Goal: Task Accomplishment & Management: Manage account settings

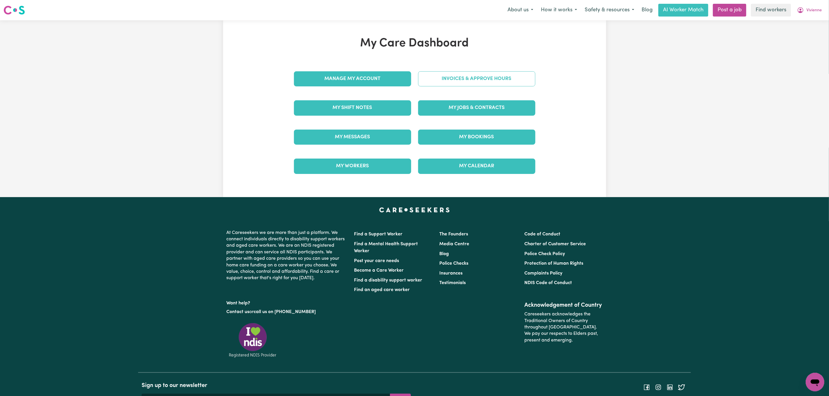
click at [461, 79] on link "Invoices & Approve Hours" at bounding box center [476, 78] width 117 height 15
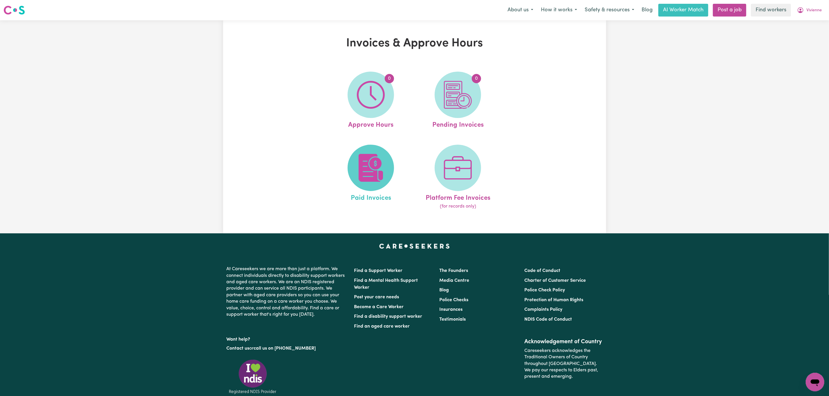
click at [367, 182] on span at bounding box center [371, 168] width 46 height 46
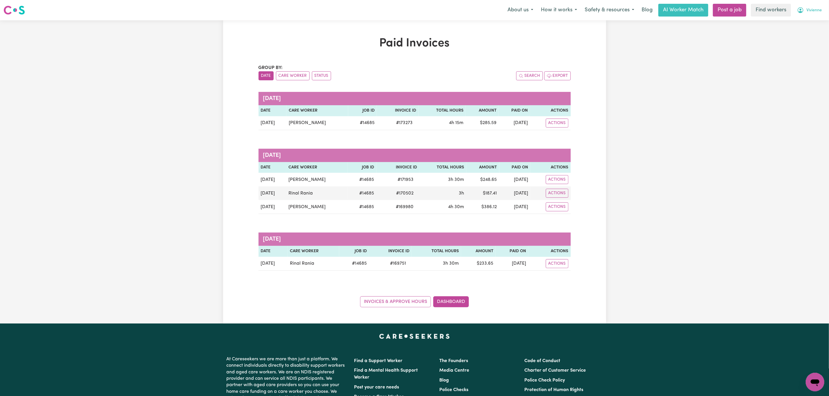
click at [815, 9] on span "Vivienne" at bounding box center [813, 10] width 15 height 6
click at [817, 32] on link "Logout" at bounding box center [802, 33] width 46 height 11
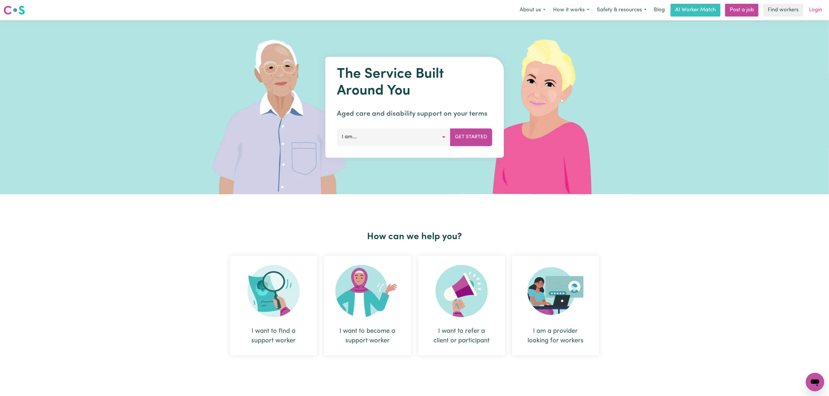
click at [814, 10] on link "Login" at bounding box center [815, 10] width 20 height 13
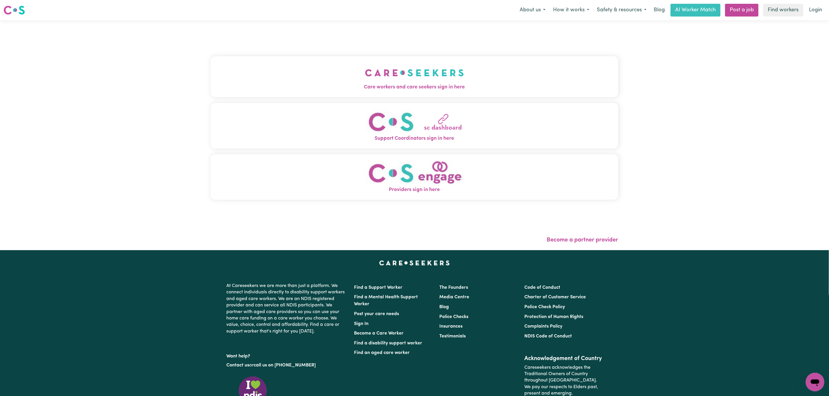
click at [225, 153] on div "Care workers and care seekers sign in here Support Coordinators sign in here Pr…" at bounding box center [415, 131] width 408 height 198
click at [283, 65] on button "Care workers and care seekers sign in here" at bounding box center [415, 76] width 408 height 41
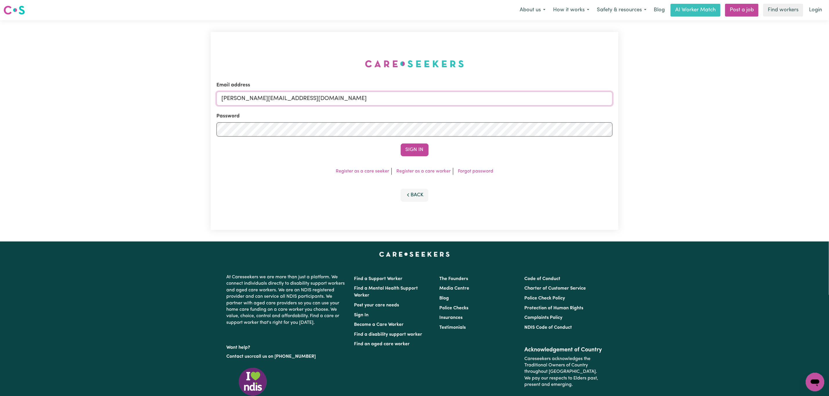
click at [268, 93] on input "[PERSON_NAME][EMAIL_ADDRESS][DOMAIN_NAME]" at bounding box center [414, 99] width 396 height 14
drag, startPoint x: 252, startPoint y: 98, endPoint x: 434, endPoint y: 108, distance: 183.1
click at [434, 108] on form "Email address superuser~[EMAIL_ADDRESS][DOMAIN_NAME] Password Sign In" at bounding box center [414, 119] width 396 height 75
type input "superuser~[EMAIL_ADDRESS][DOMAIN_NAME]"
click at [424, 153] on button "Sign In" at bounding box center [415, 150] width 28 height 13
